Goal: Task Accomplishment & Management: Use online tool/utility

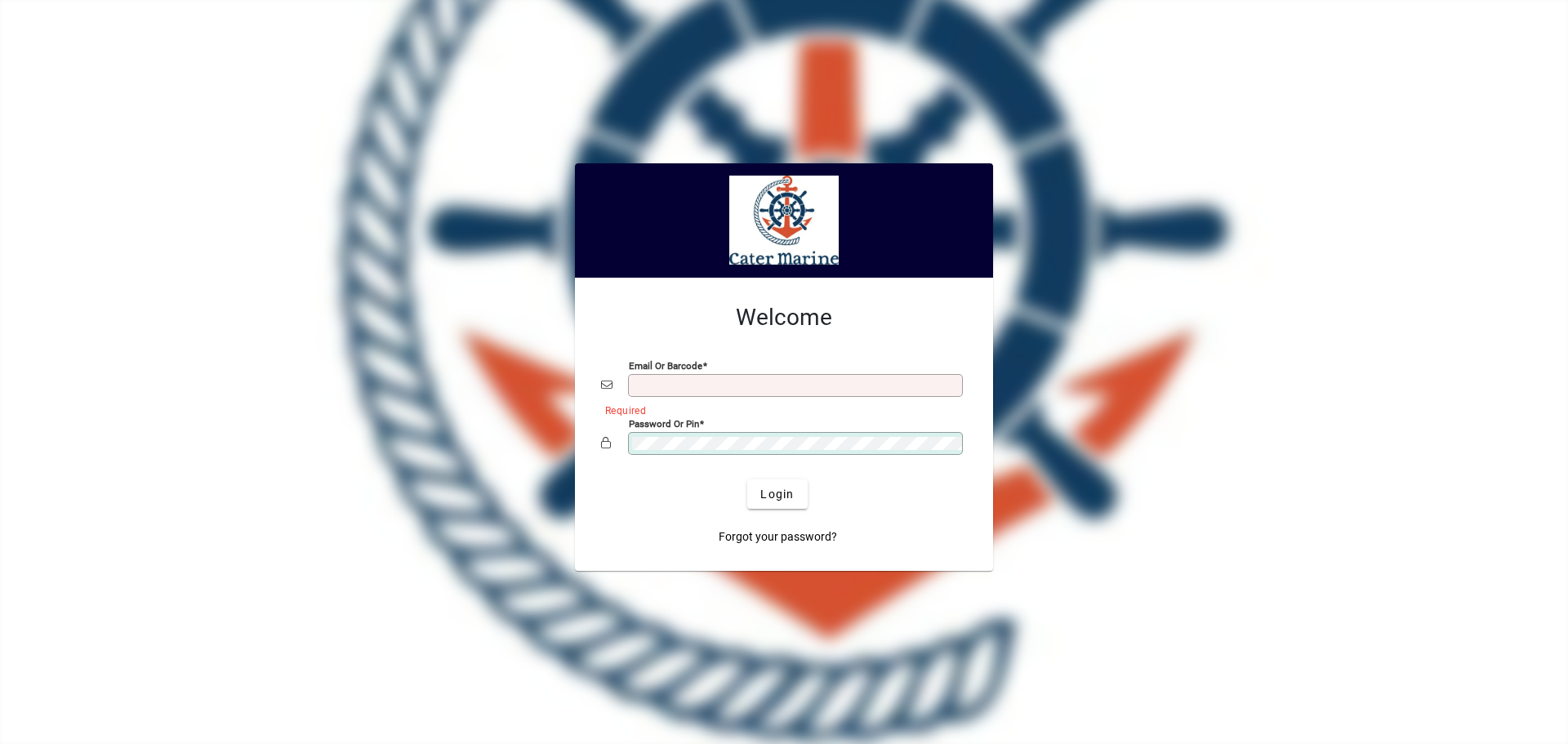
click at [669, 391] on input "Email or Barcode" at bounding box center [797, 385] width 330 height 13
type input "**********"
click at [747, 479] on button "Login" at bounding box center [776, 493] width 60 height 30
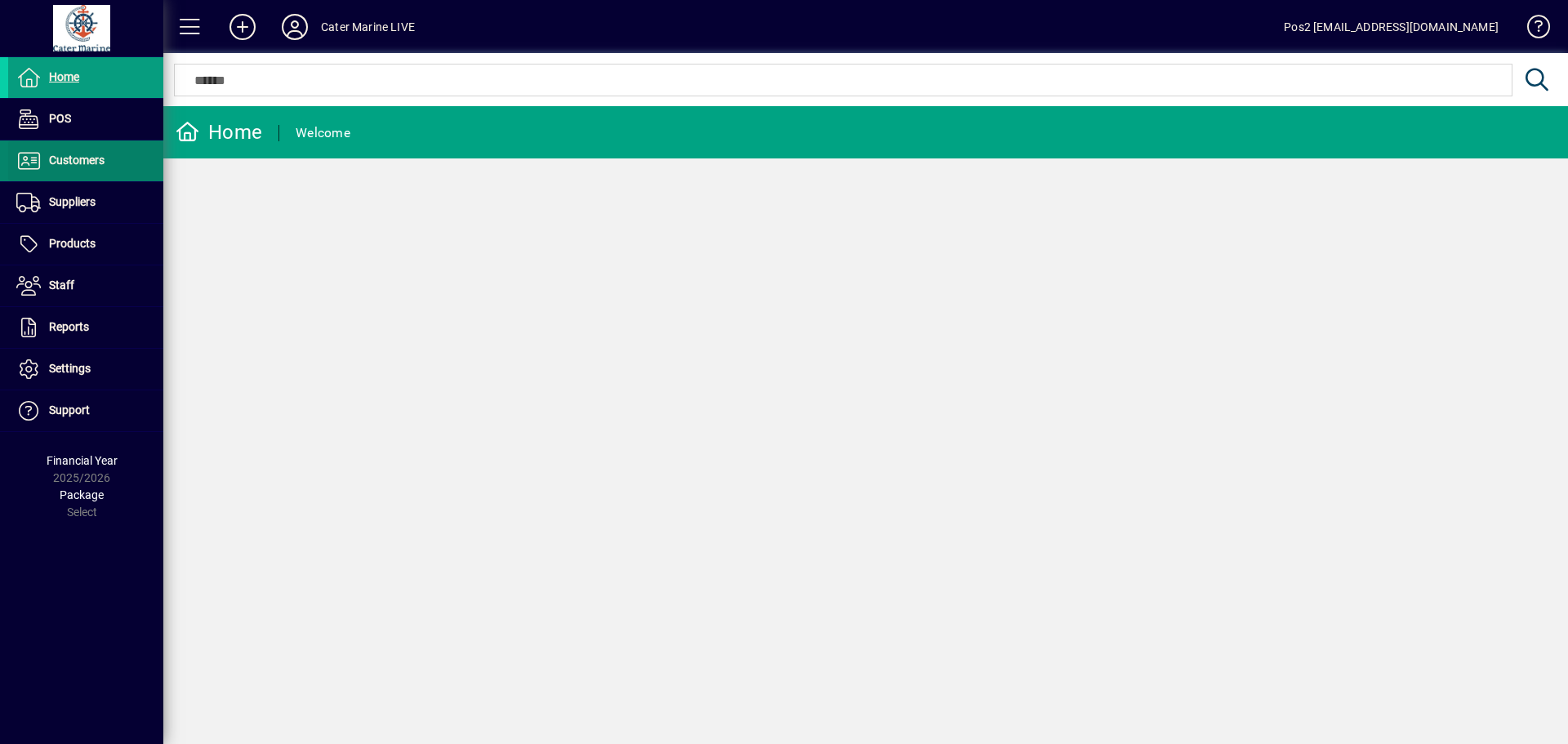
click at [28, 162] on icon at bounding box center [28, 161] width 24 height 20
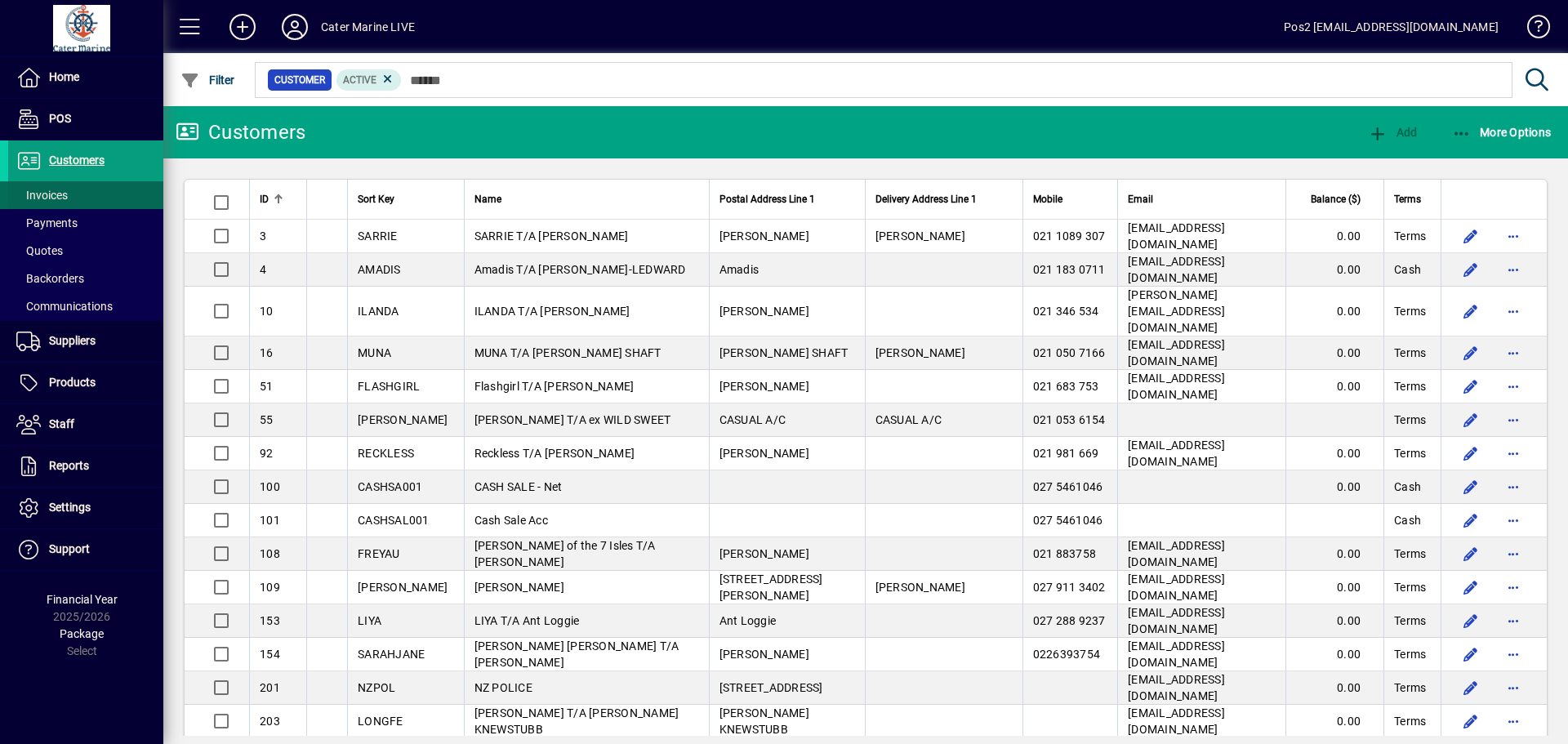
click at [49, 199] on span "Invoices" at bounding box center [41, 195] width 51 height 13
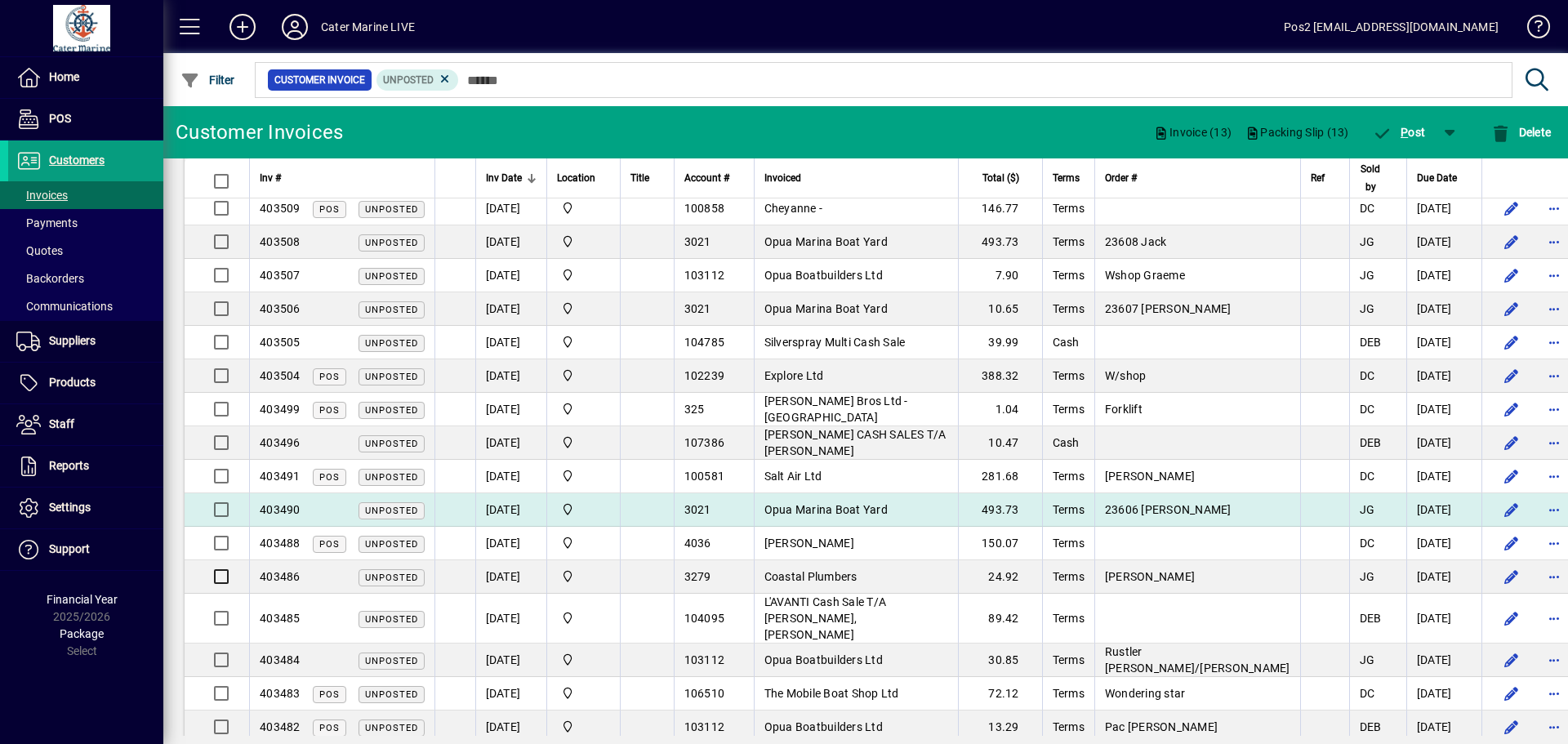
scroll to position [327, 0]
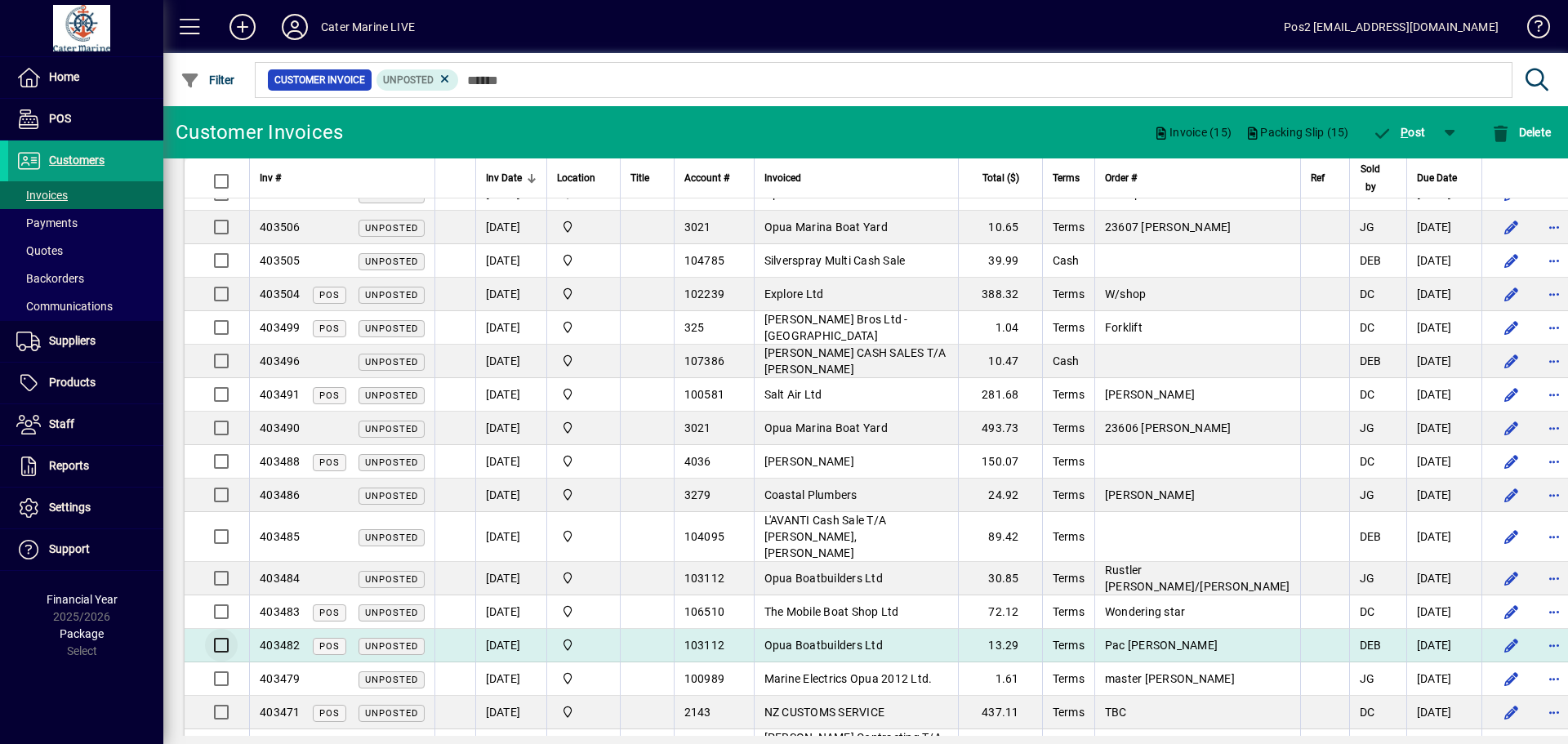
click at [237, 629] on div at bounding box center [219, 646] width 39 height 39
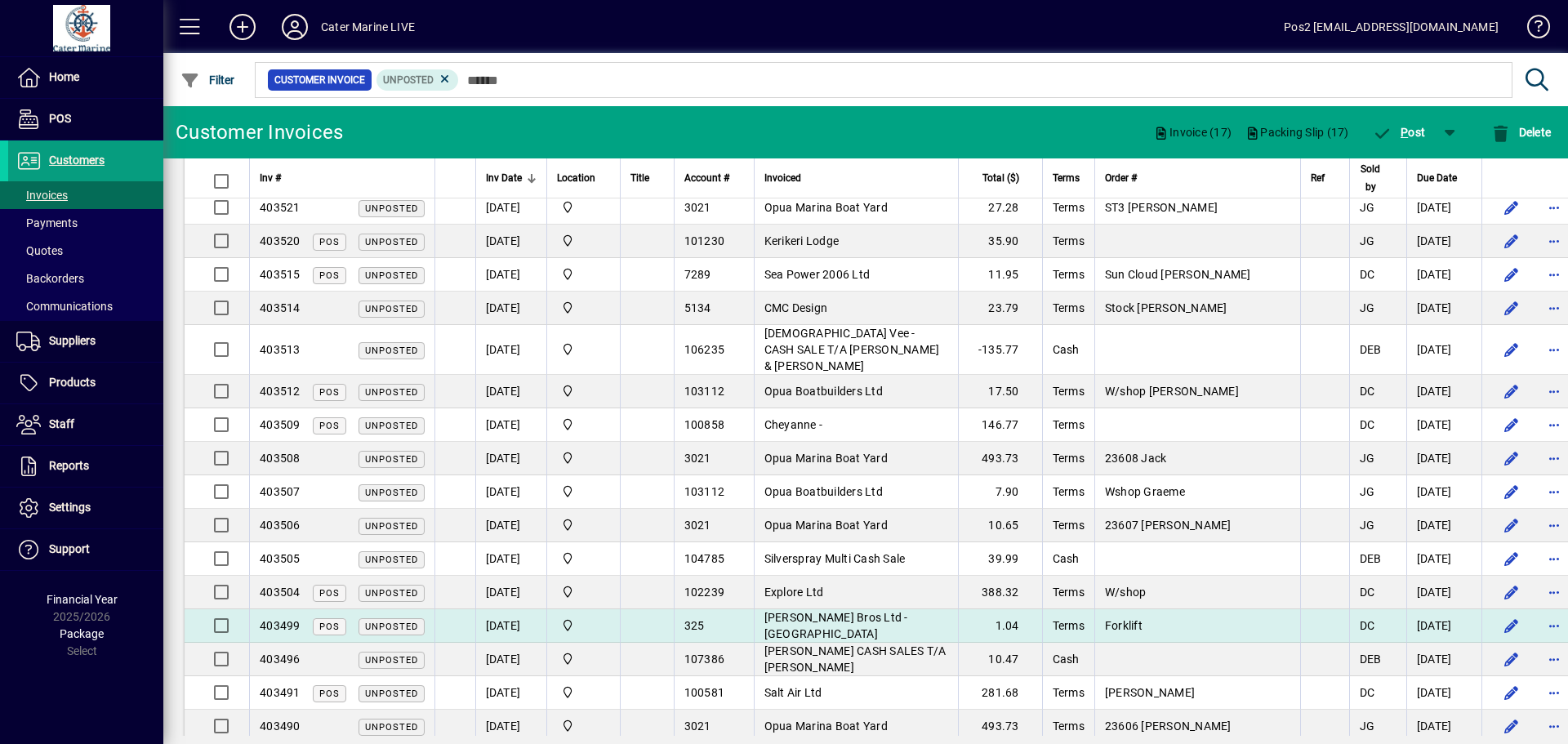
scroll to position [0, 0]
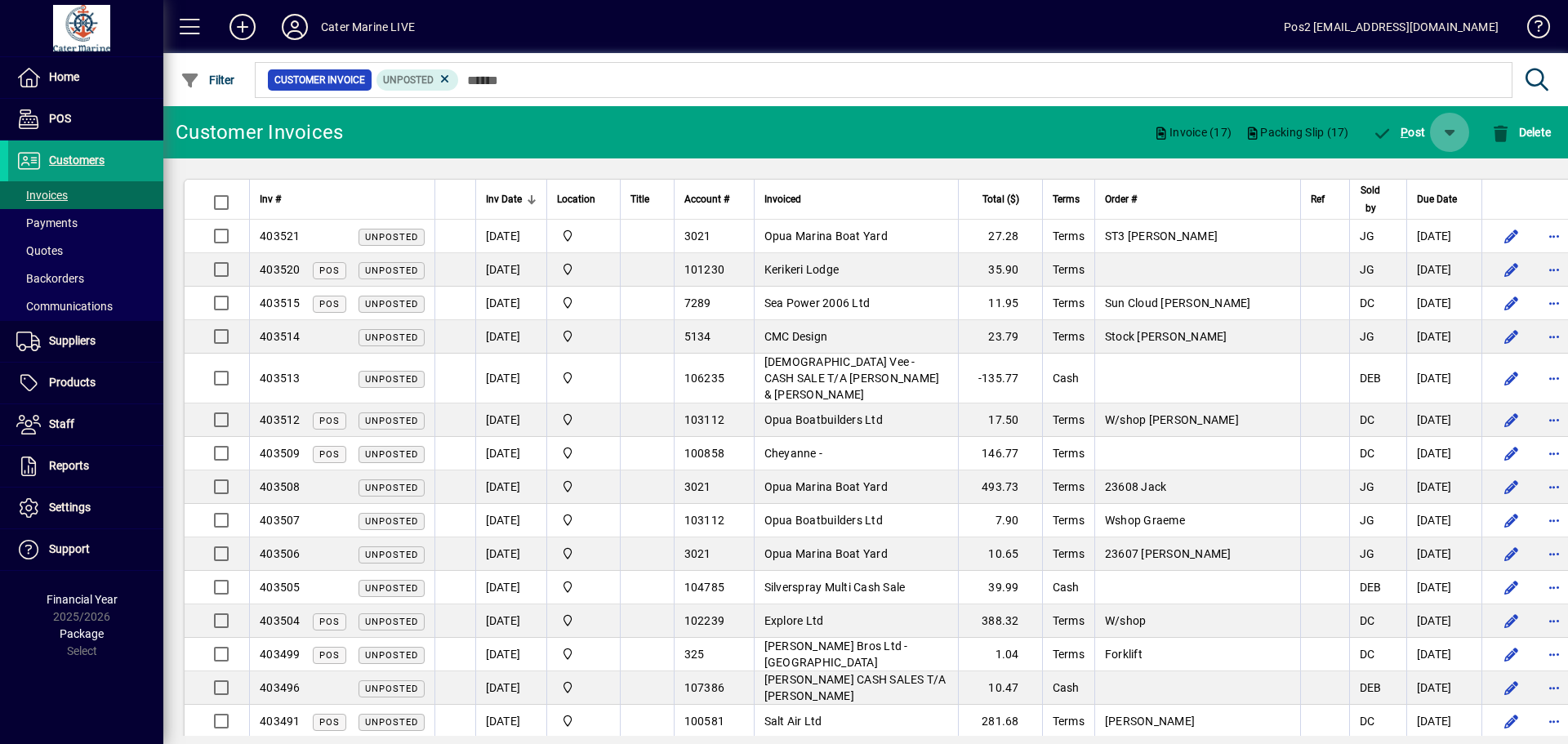
click at [1452, 136] on span "button" at bounding box center [1450, 133] width 39 height 39
click at [1397, 177] on span "P ost & Email" at bounding box center [1402, 175] width 98 height 13
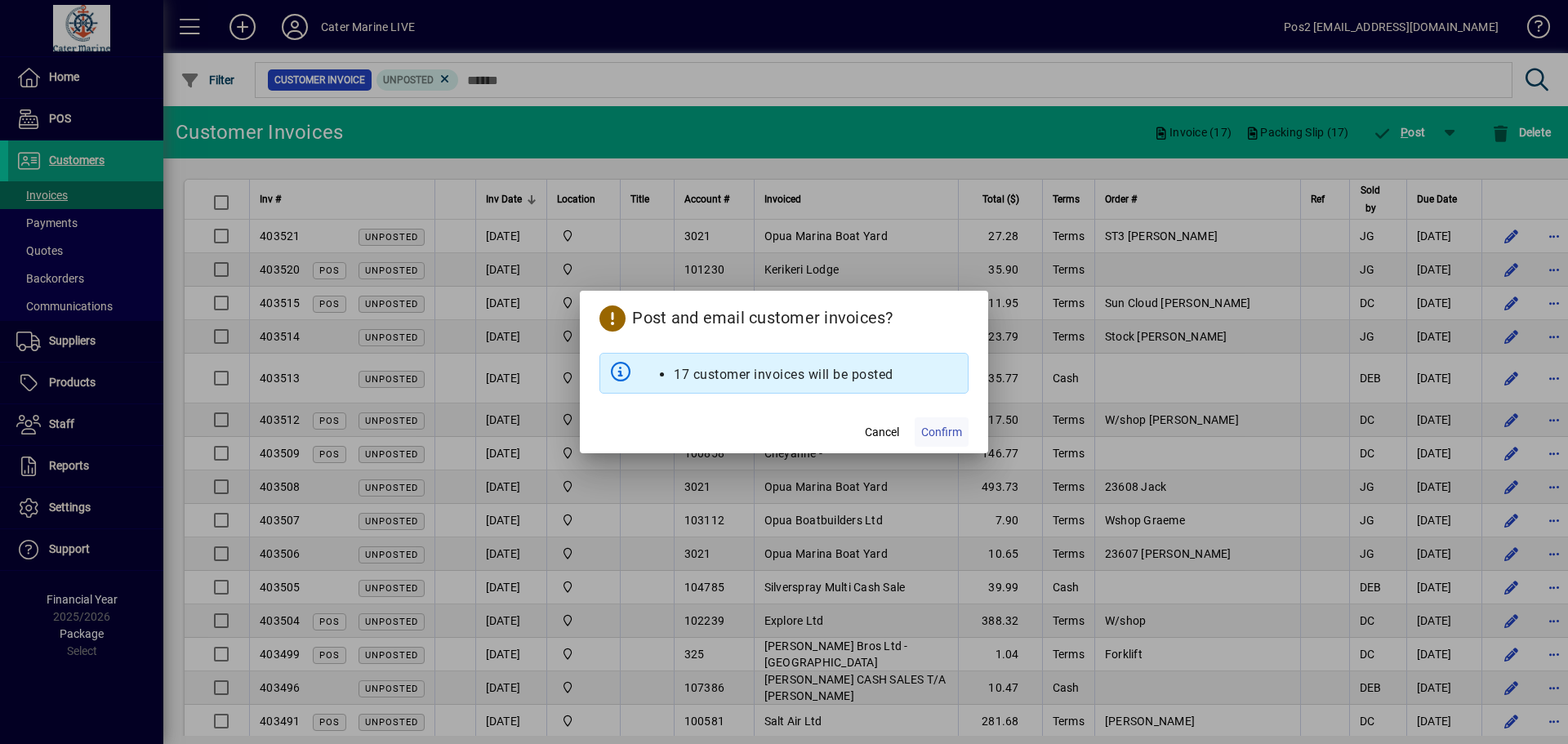
click at [941, 438] on span "Confirm" at bounding box center [942, 432] width 41 height 17
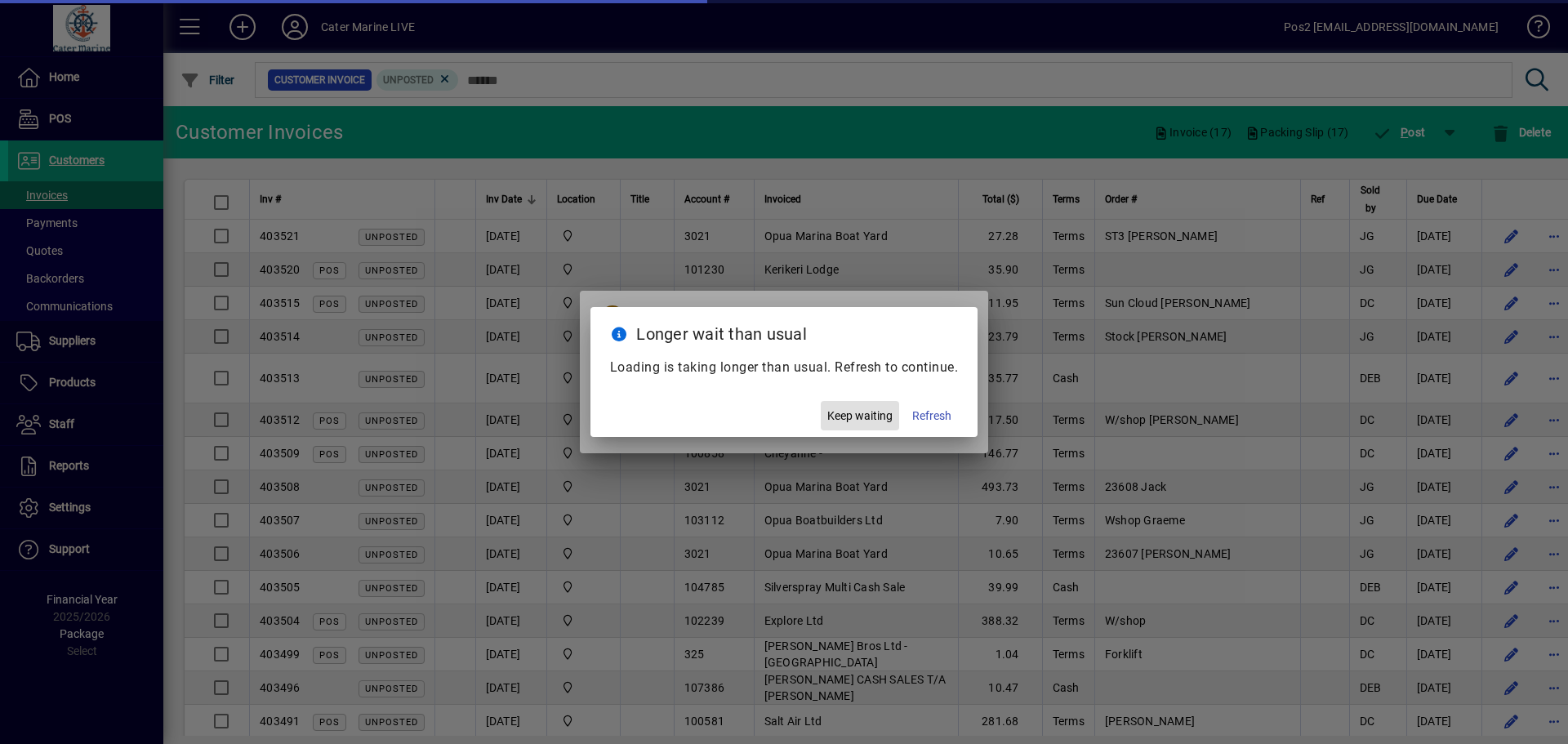
click at [849, 421] on span "Keep waiting" at bounding box center [860, 415] width 65 height 17
click at [843, 415] on span "Keep waiting" at bounding box center [860, 415] width 65 height 17
click at [836, 422] on span "Keep waiting" at bounding box center [860, 415] width 65 height 17
click at [855, 417] on span "Keep waiting" at bounding box center [860, 415] width 65 height 17
click at [859, 412] on span "Keep waiting" at bounding box center [860, 415] width 65 height 17
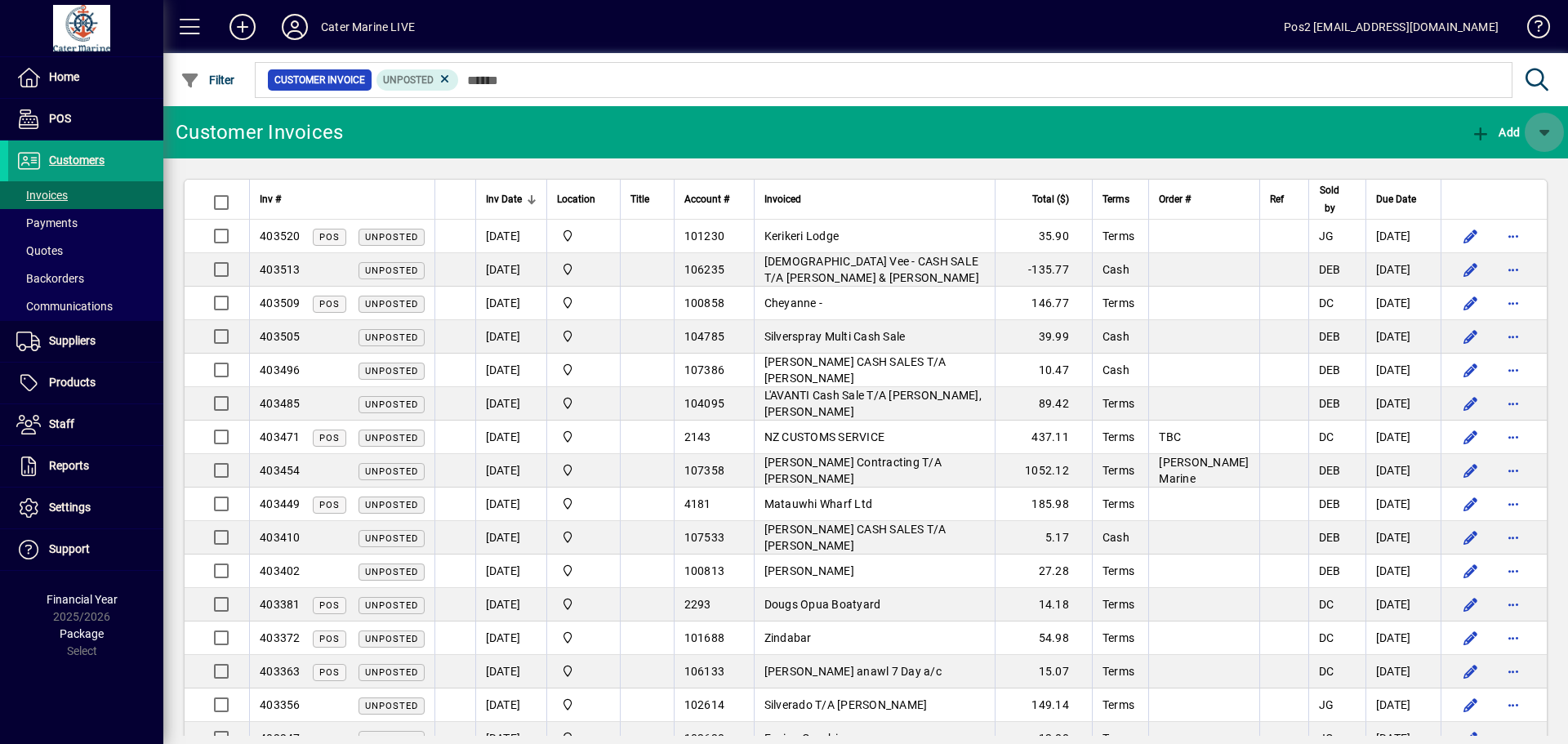
click at [1548, 135] on span "button" at bounding box center [1545, 133] width 39 height 39
click at [1263, 134] on div at bounding box center [784, 372] width 1568 height 744
click at [85, 160] on span "Customers" at bounding box center [77, 159] width 56 height 13
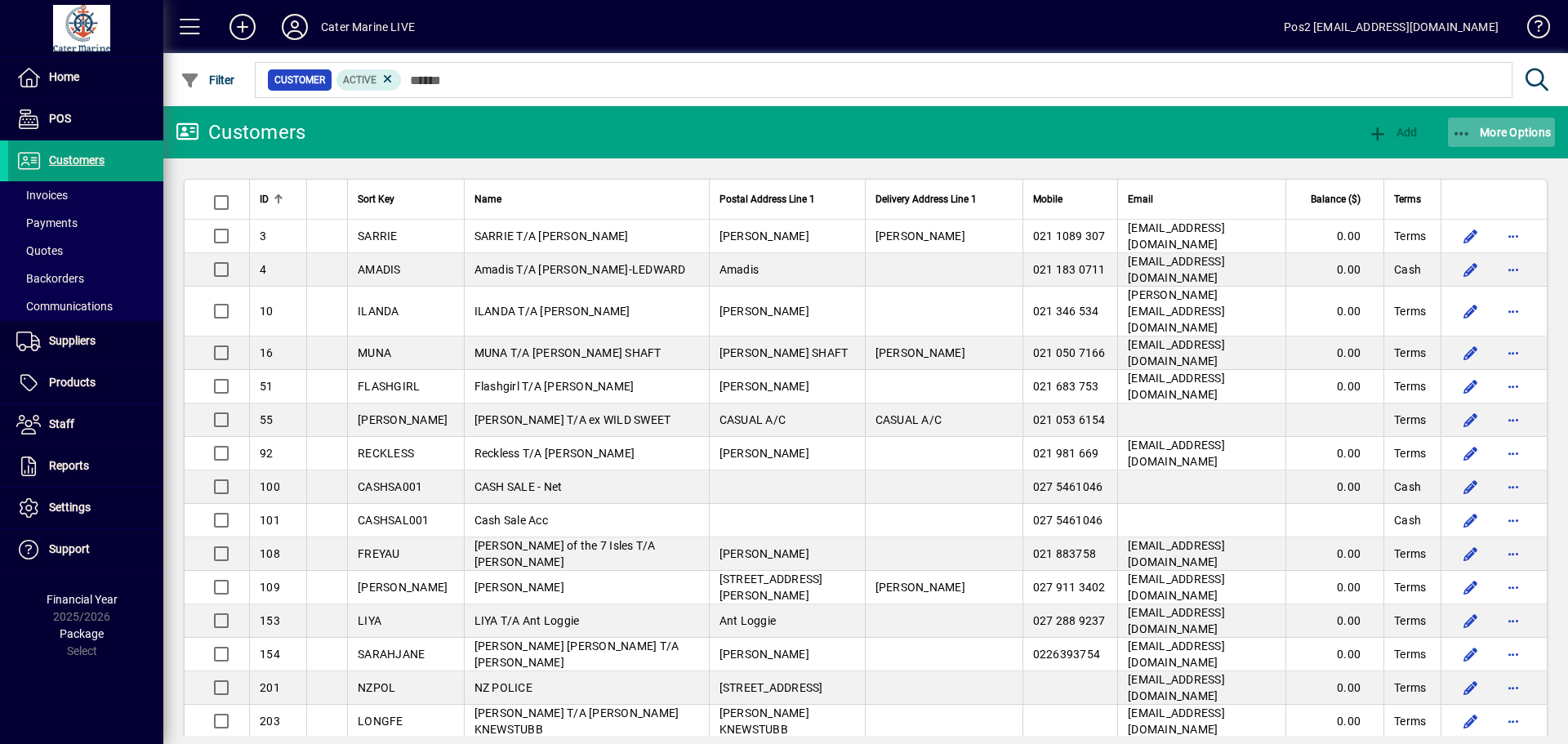
click at [1469, 134] on icon "button" at bounding box center [1461, 133] width 21 height 16
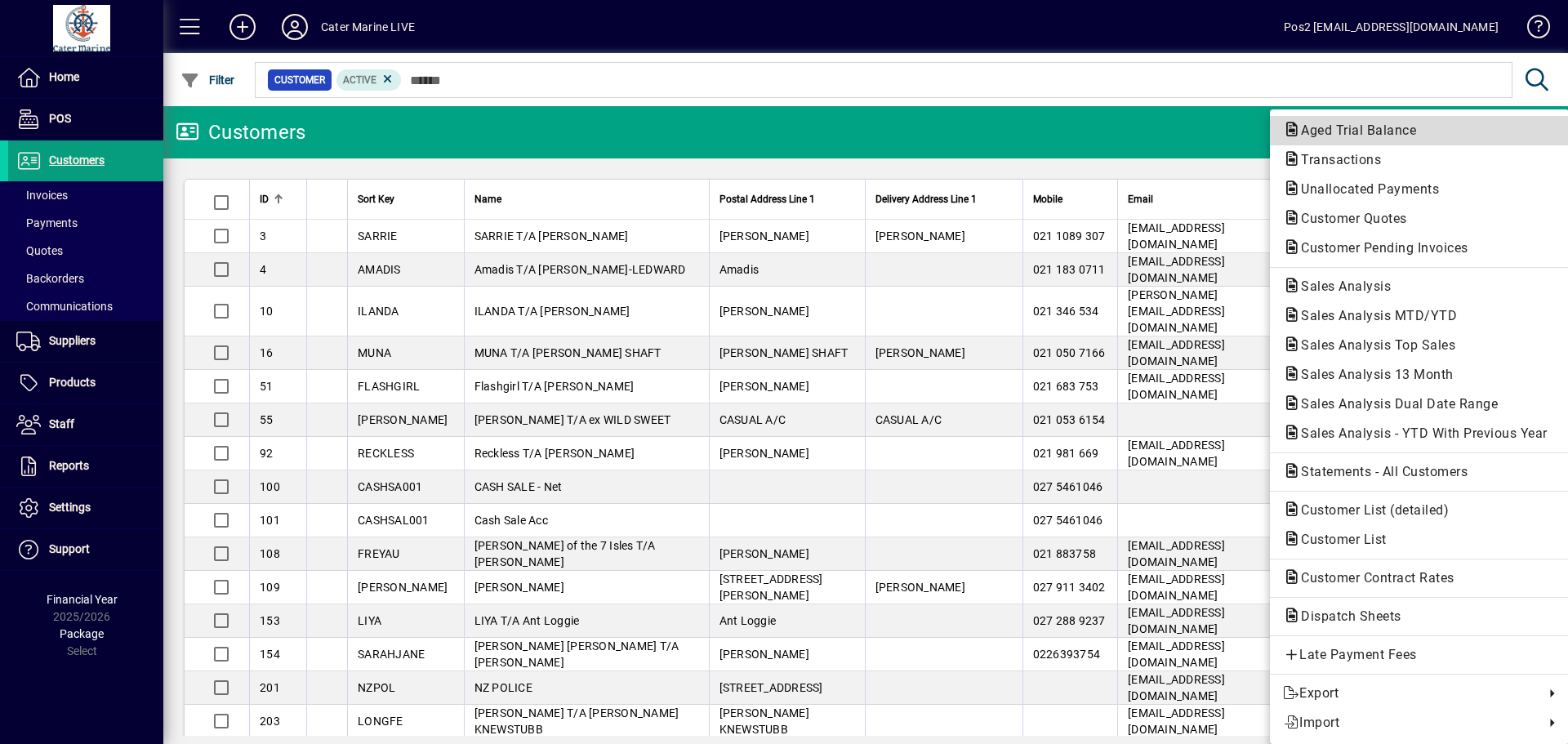
click at [1413, 133] on span "Aged Trial Balance" at bounding box center [1354, 130] width 141 height 15
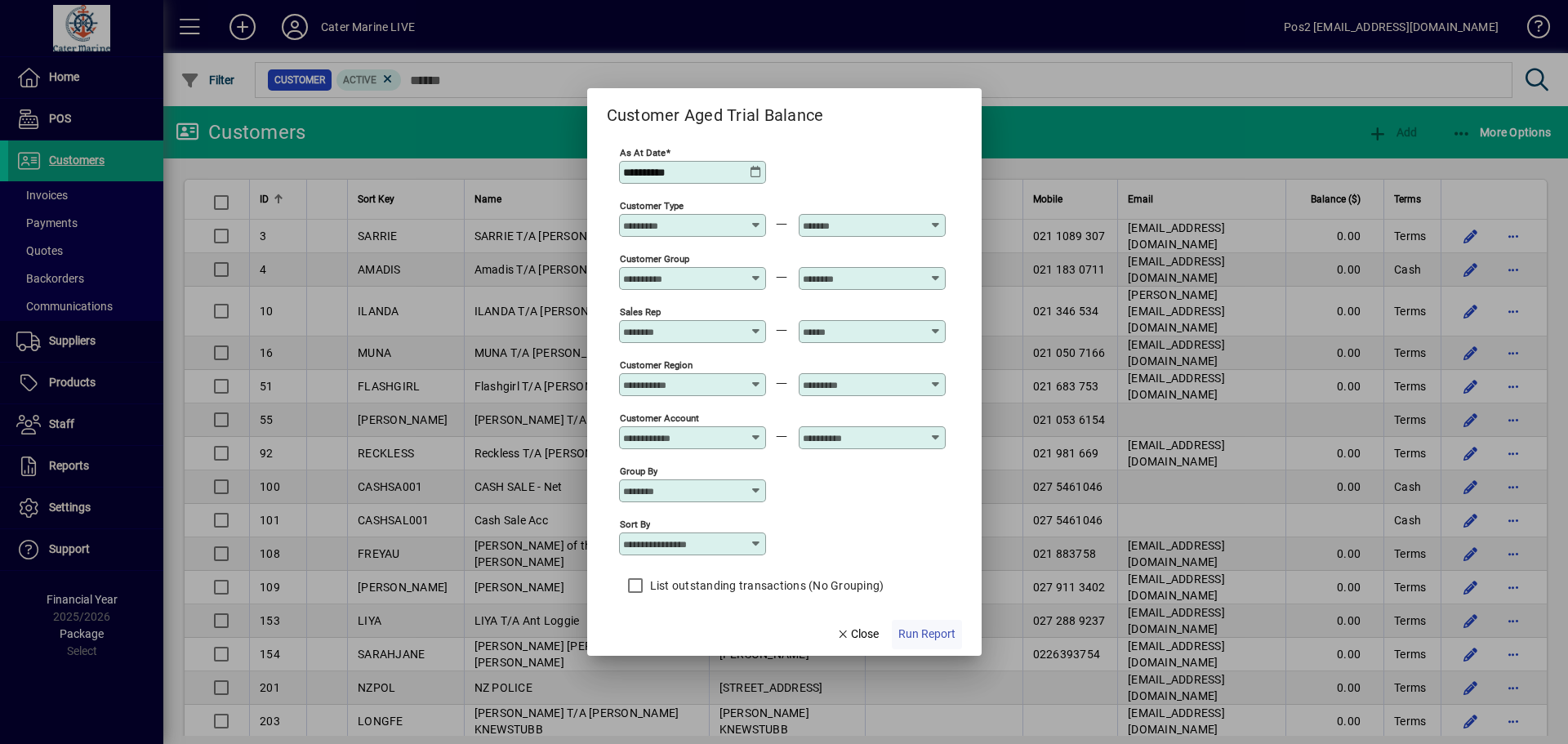
click at [916, 626] on span "Run Report" at bounding box center [927, 634] width 57 height 17
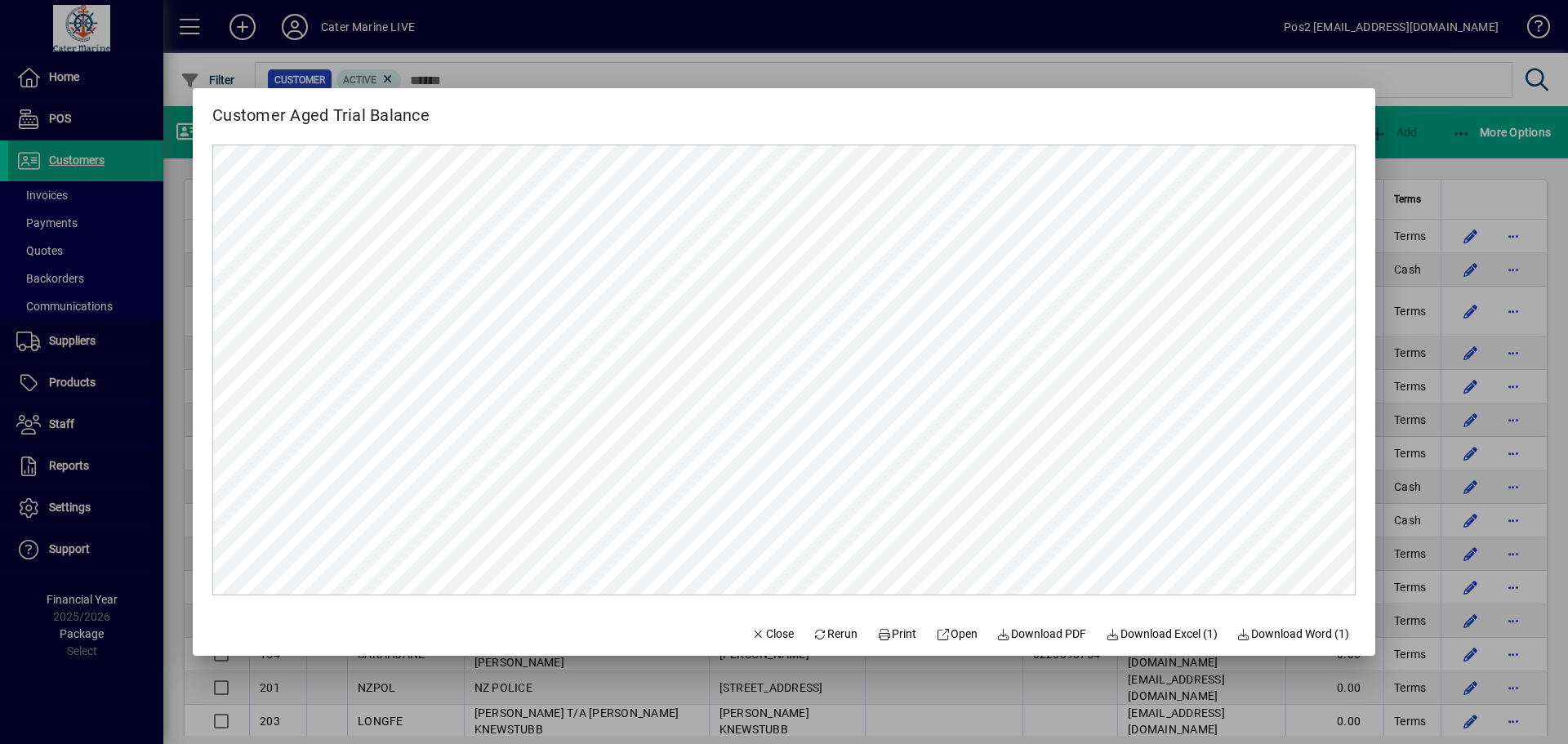
click at [1409, 171] on div at bounding box center [784, 372] width 1568 height 744
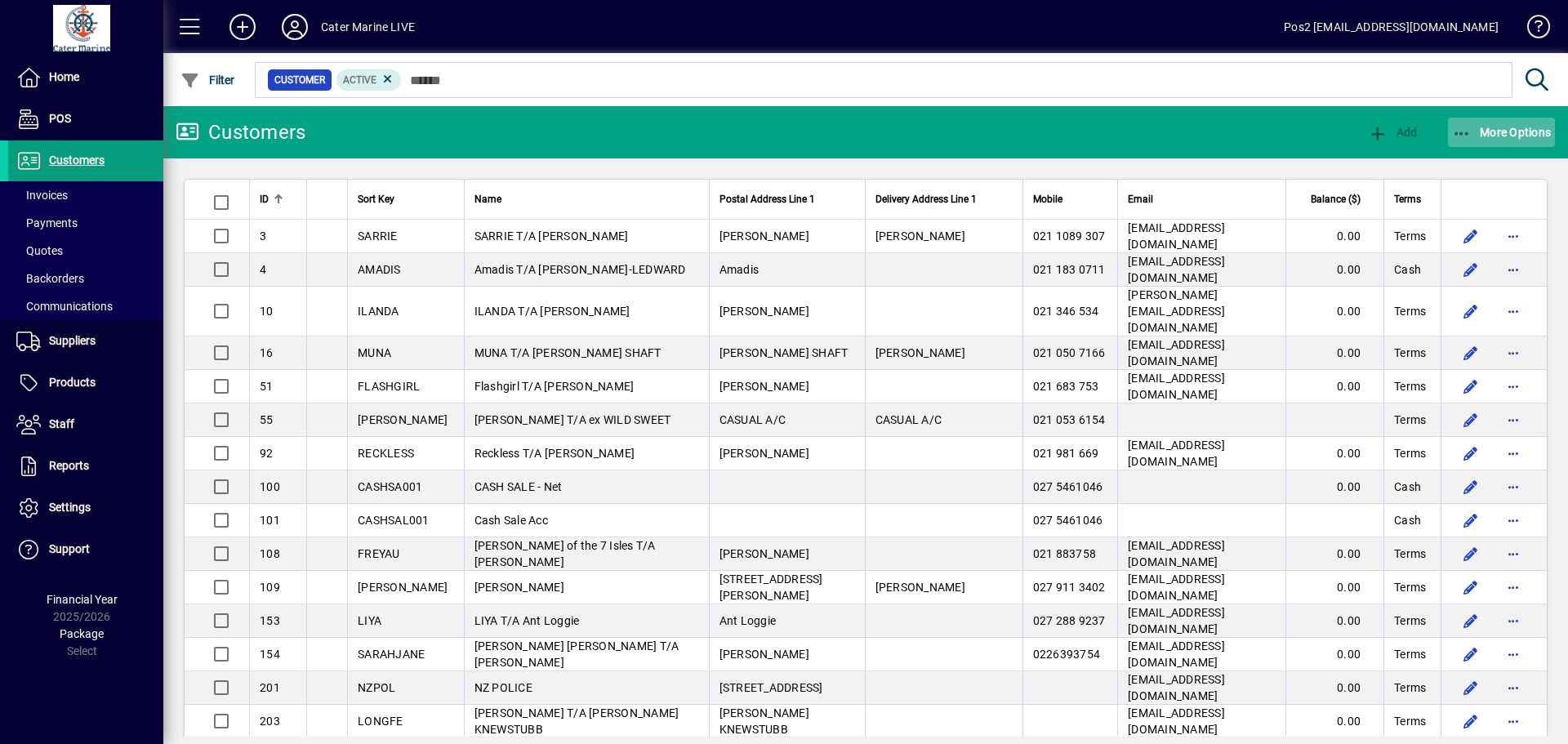
click at [1464, 134] on icon "button" at bounding box center [1461, 133] width 21 height 16
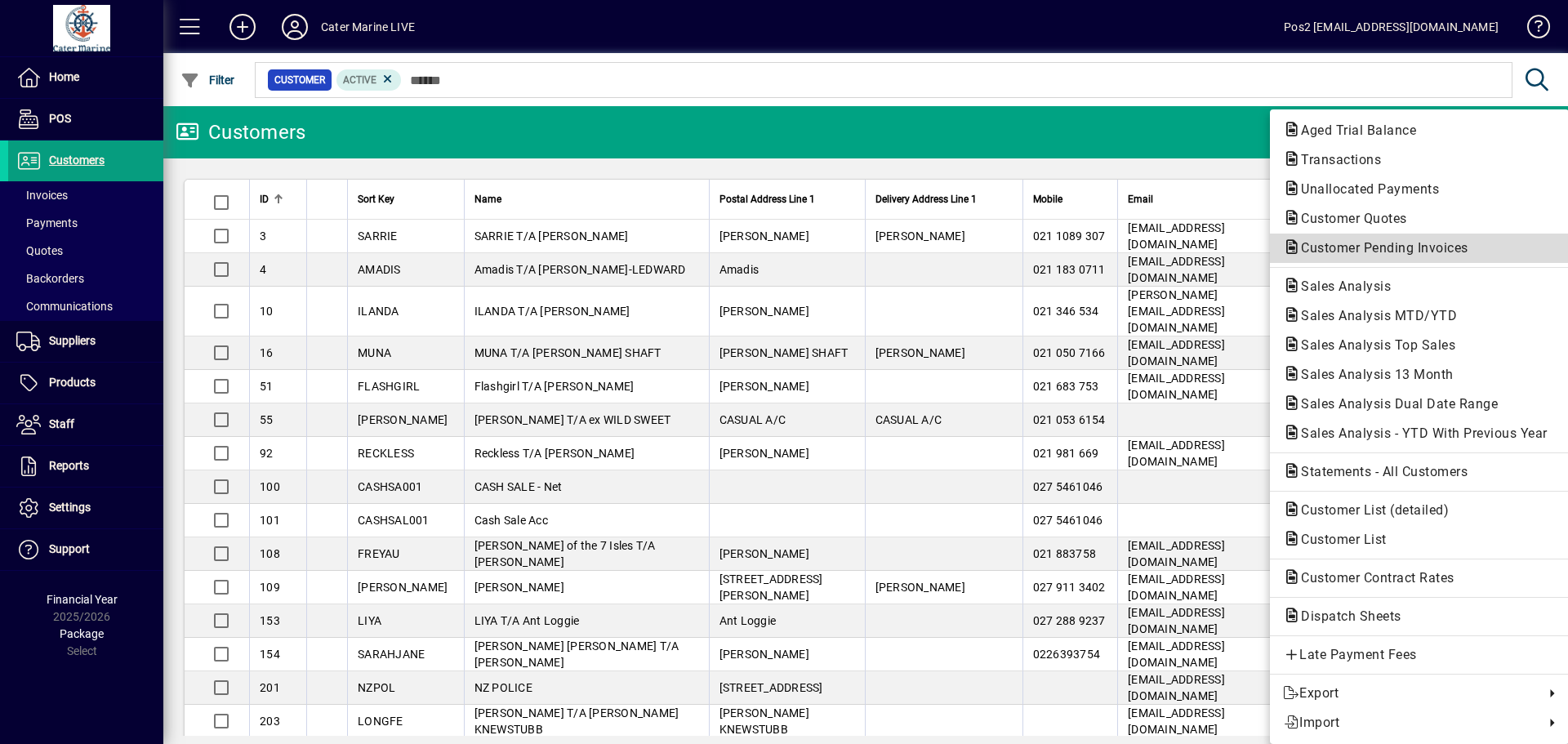
click at [1375, 251] on span "Customer Pending Invoices" at bounding box center [1380, 247] width 193 height 15
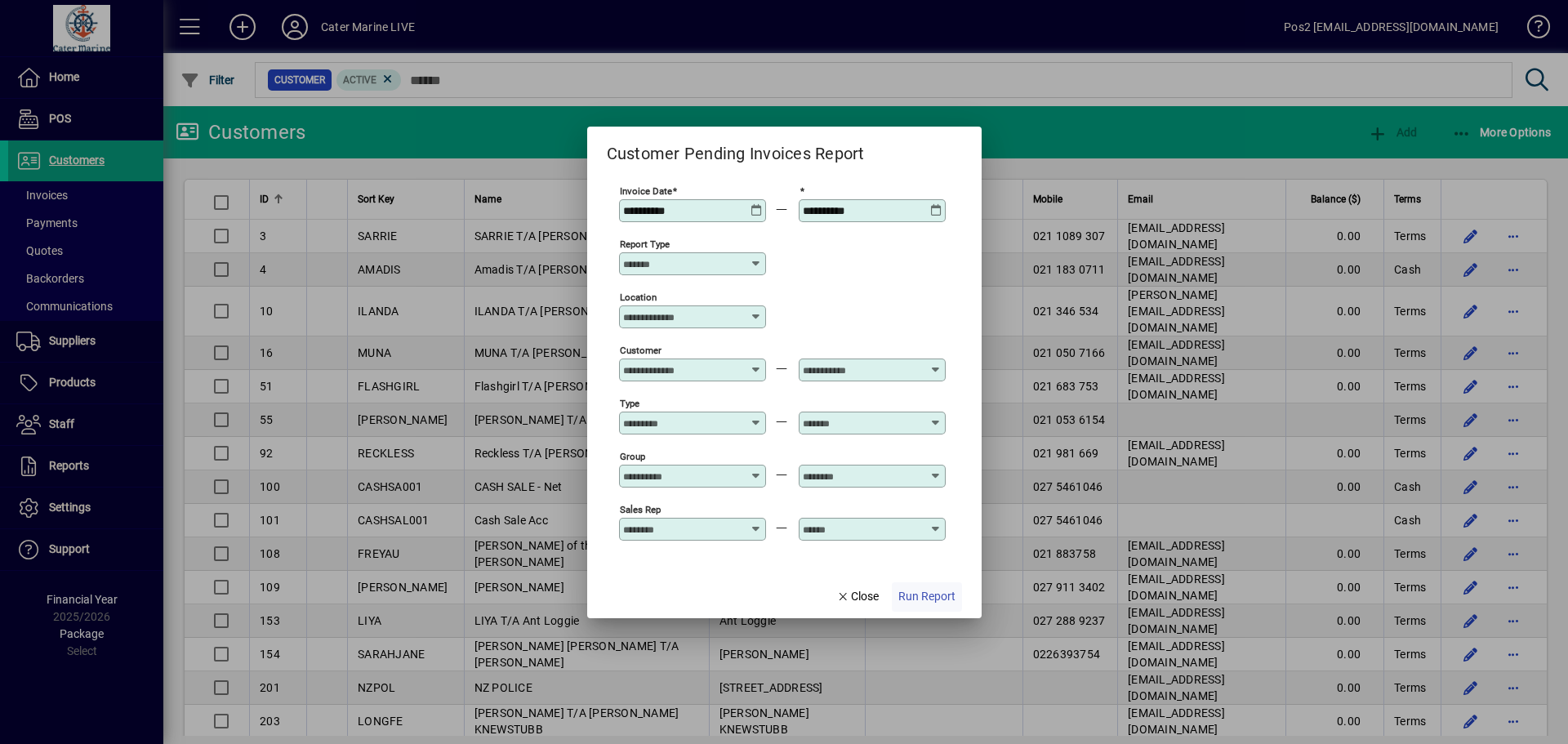
click at [934, 595] on span "Run Report" at bounding box center [927, 596] width 57 height 17
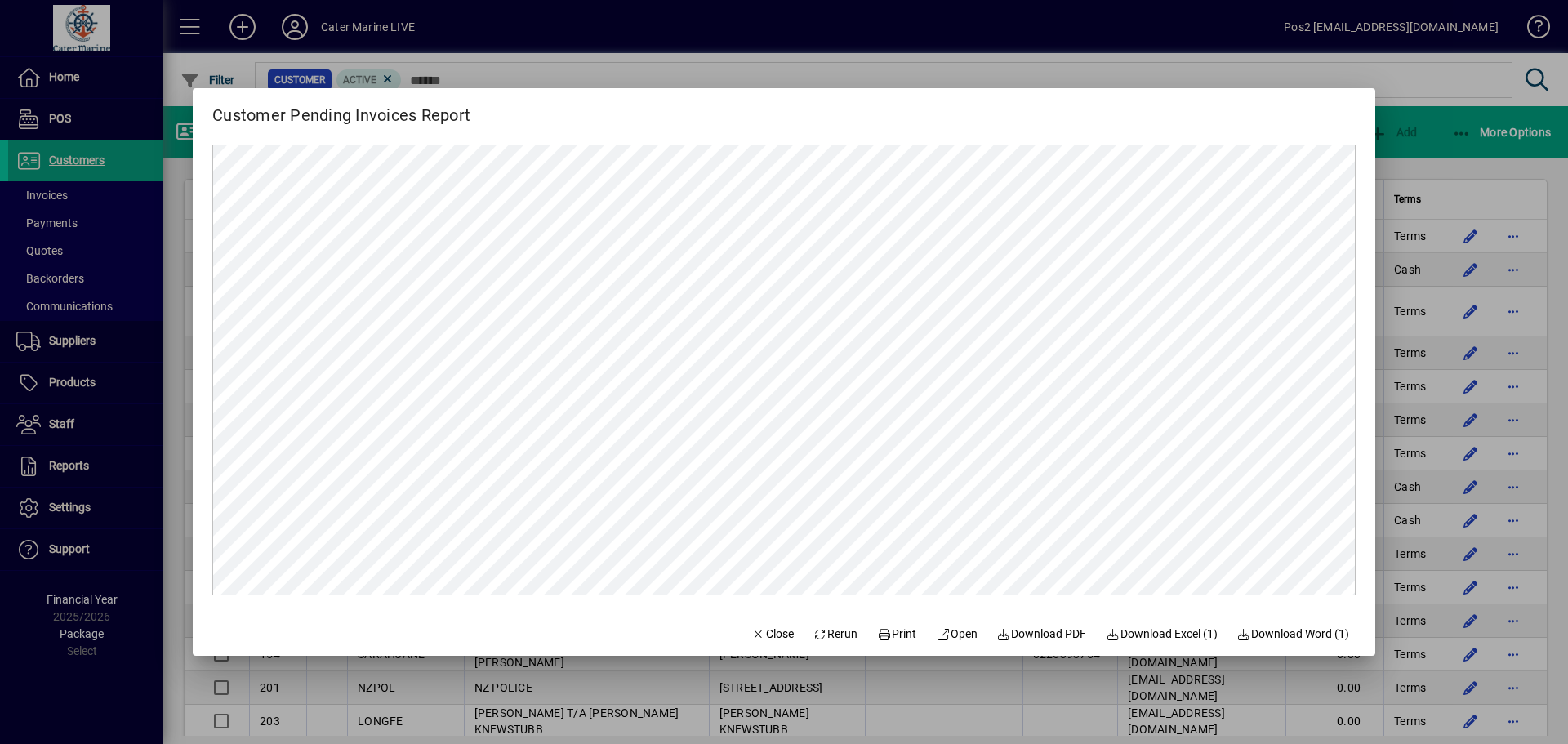
click at [1414, 165] on div at bounding box center [784, 372] width 1568 height 744
